Goal: Browse casually

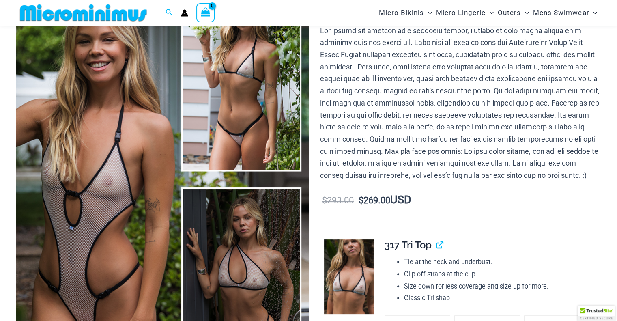
scroll to position [114, 0]
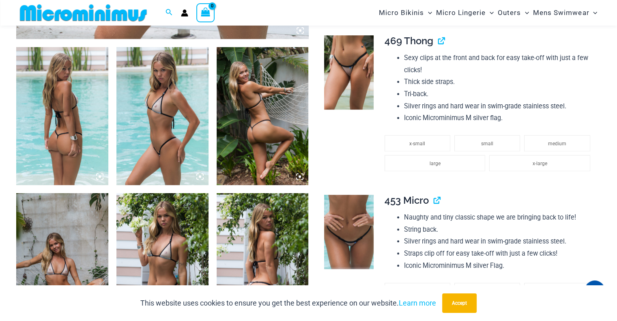
scroll to position [521, 0]
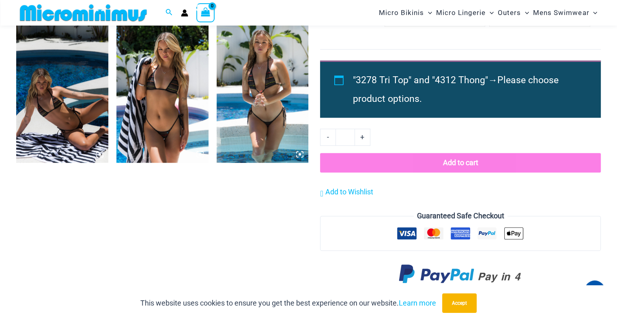
scroll to position [683, 0]
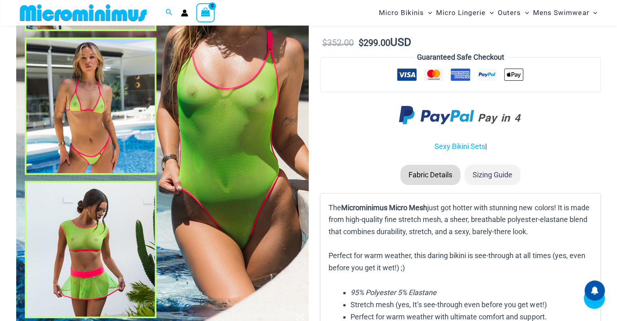
scroll to position [196, 0]
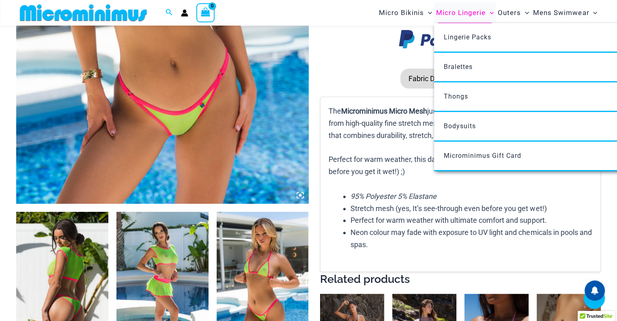
scroll to position [318, 0]
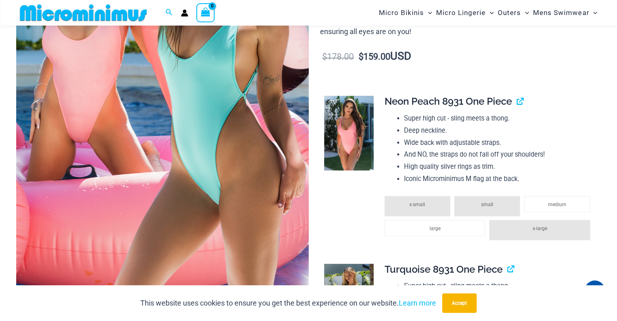
scroll to position [237, 0]
